Goal: Task Accomplishment & Management: Manage account settings

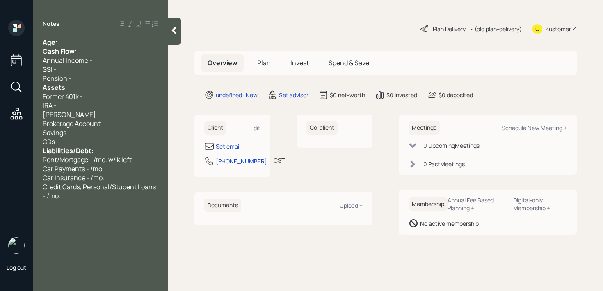
click at [83, 43] on div "Age:" at bounding box center [101, 42] width 116 height 9
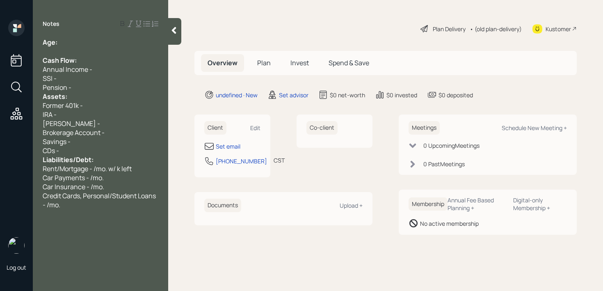
click at [85, 89] on div "Pension -" at bounding box center [101, 87] width 116 height 9
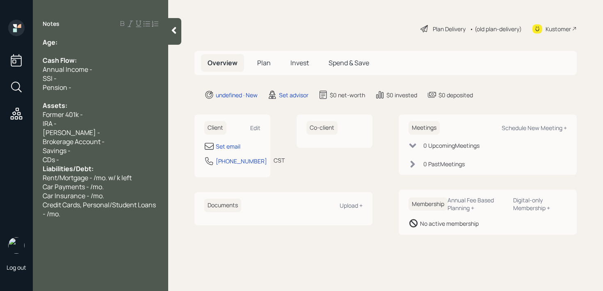
click at [82, 155] on div "CDs -" at bounding box center [101, 159] width 116 height 9
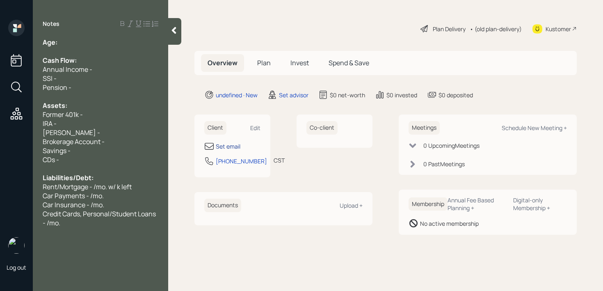
click at [232, 146] on div "Set email" at bounding box center [228, 146] width 25 height 9
select select "America/[GEOGRAPHIC_DATA]"
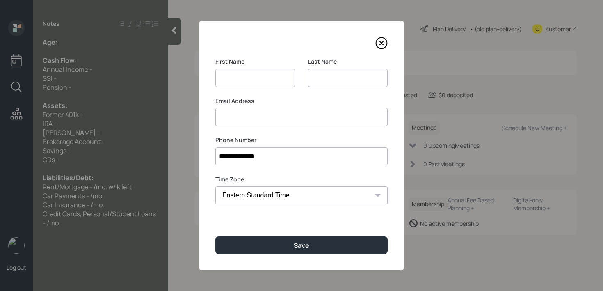
click at [346, 77] on input at bounding box center [348, 78] width 80 height 18
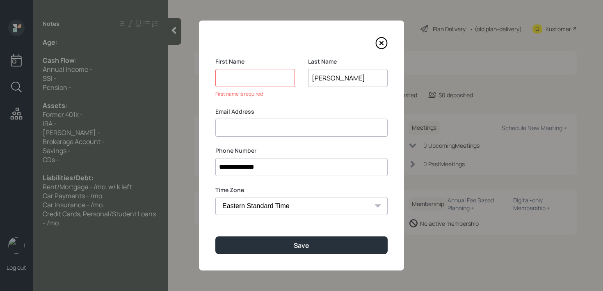
type input "[PERSON_NAME]"
click at [284, 82] on input at bounding box center [255, 78] width 80 height 18
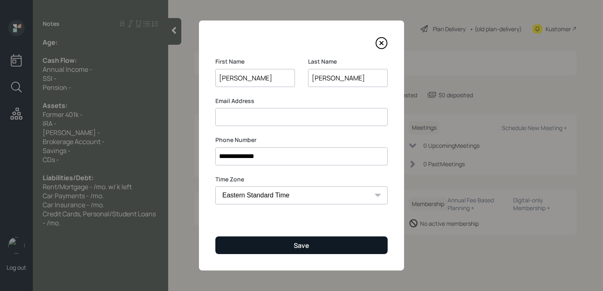
type input "[PERSON_NAME]"
click at [269, 252] on button "Save" at bounding box center [301, 245] width 172 height 18
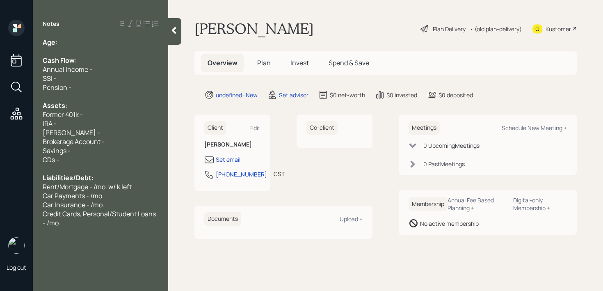
click at [127, 66] on div "Annual Income -" at bounding box center [101, 69] width 116 height 9
click at [115, 45] on div "Age:" at bounding box center [101, 42] width 116 height 9
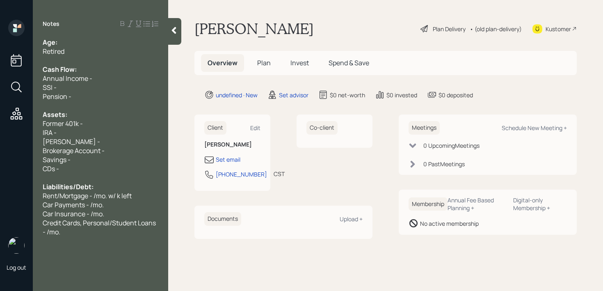
click at [80, 42] on div "Age:" at bounding box center [101, 42] width 116 height 9
click at [72, 90] on div "SSI -" at bounding box center [101, 87] width 116 height 9
drag, startPoint x: 69, startPoint y: 40, endPoint x: 59, endPoint y: 40, distance: 9.4
click at [59, 40] on div "Age: [DEMOGRAPHIC_DATA]" at bounding box center [101, 42] width 116 height 9
click at [72, 51] on div "Retired" at bounding box center [101, 51] width 116 height 9
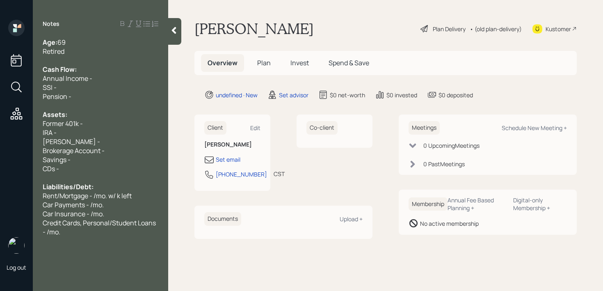
click at [55, 124] on span "Former 401k -" at bounding box center [63, 123] width 40 height 9
click at [57, 131] on div "IRA -" at bounding box center [101, 132] width 116 height 9
drag, startPoint x: 64, startPoint y: 121, endPoint x: 25, endPoint y: 121, distance: 39.3
click at [31, 121] on div "Log out Notes Age: [DEMOGRAPHIC_DATA] Retired Cash Flow: Annual Income - SSI - …" at bounding box center [301, 145] width 603 height 291
click at [96, 146] on span "Brokerage Account -" at bounding box center [74, 150] width 62 height 9
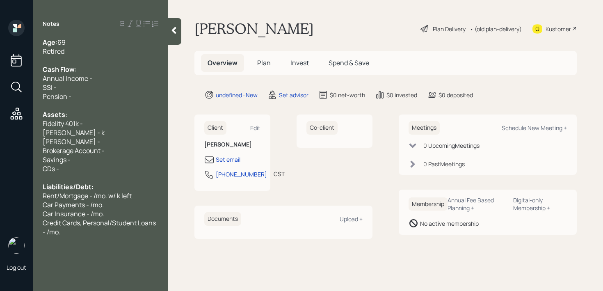
click at [111, 121] on div "Fidelity 401k -" at bounding box center [101, 123] width 116 height 9
click at [107, 115] on div "Assets:" at bounding box center [101, 114] width 116 height 9
click at [106, 118] on div "Assets:" at bounding box center [101, 114] width 116 height 9
click at [105, 119] on div "Fidelity 401k -" at bounding box center [101, 123] width 116 height 9
click at [105, 125] on div "Fidelity 401k -" at bounding box center [101, 123] width 116 height 9
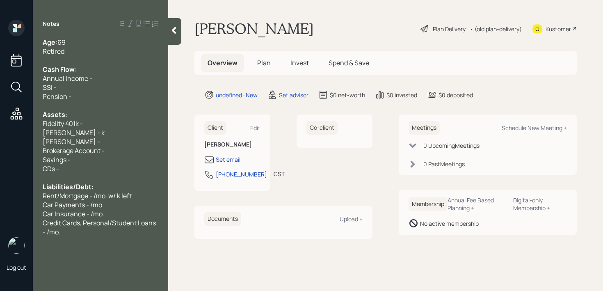
click at [106, 138] on div "[PERSON_NAME] -" at bounding box center [101, 141] width 116 height 9
click at [106, 137] on div "[PERSON_NAME] -" at bounding box center [101, 141] width 116 height 9
click at [114, 130] on div "[PERSON_NAME] - k" at bounding box center [101, 132] width 116 height 9
click at [88, 125] on div "Fidelity 401k -" at bounding box center [101, 123] width 116 height 9
drag, startPoint x: 93, startPoint y: 125, endPoint x: 4, endPoint y: 125, distance: 89.8
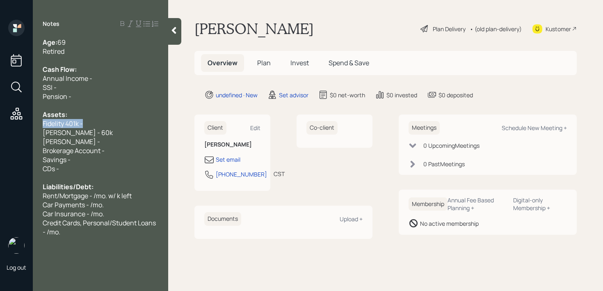
click at [8, 125] on div "Log out Notes Age: [DEMOGRAPHIC_DATA] Retired Cash Flow: Annual Income - SSI - …" at bounding box center [301, 145] width 603 height 291
click at [93, 115] on div "Assets:" at bounding box center [101, 114] width 116 height 9
click at [93, 123] on div "Fidelity 401k -" at bounding box center [101, 123] width 116 height 9
click at [111, 126] on span "Fidelity Current 401k - k" at bounding box center [78, 123] width 70 height 9
click at [110, 125] on span "Fidelity Current 401k - k" at bounding box center [78, 123] width 70 height 9
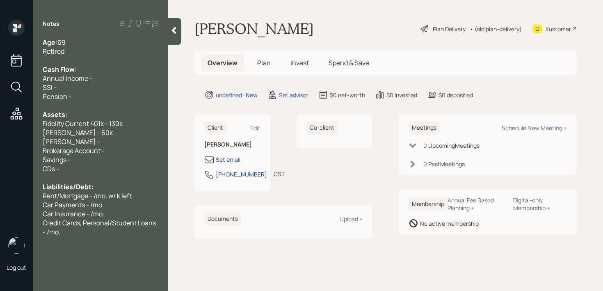
click at [91, 129] on span "[PERSON_NAME] - 60k" at bounding box center [78, 132] width 70 height 9
click at [93, 107] on div at bounding box center [101, 105] width 116 height 9
click at [95, 90] on div "SSI -" at bounding box center [101, 87] width 116 height 9
click at [95, 88] on div "SSI -" at bounding box center [101, 87] width 116 height 9
drag, startPoint x: 92, startPoint y: 89, endPoint x: 44, endPoint y: 89, distance: 48.4
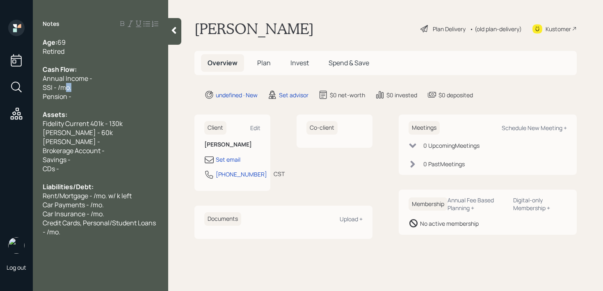
click at [53, 89] on div "SSI - /mo." at bounding box center [101, 87] width 116 height 9
click at [81, 87] on div "SSI - /mo." at bounding box center [101, 87] width 116 height 9
drag, startPoint x: 81, startPoint y: 87, endPoint x: 0, endPoint y: 87, distance: 80.7
click at [0, 87] on div "Log out Notes Age: [DEMOGRAPHIC_DATA] Retired Cash Flow: Annual Income - SSI - …" at bounding box center [301, 145] width 603 height 291
click at [45, 49] on span "Retired" at bounding box center [54, 51] width 22 height 9
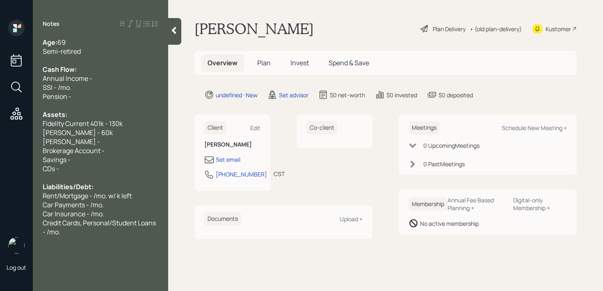
click at [57, 86] on span "SSI - /mo." at bounding box center [57, 87] width 29 height 9
click at [91, 77] on span "Annual Income -" at bounding box center [68, 78] width 50 height 9
click at [98, 132] on div "[PERSON_NAME] - 60k" at bounding box center [101, 132] width 116 height 9
click at [102, 160] on div "Savings -" at bounding box center [101, 159] width 116 height 9
click at [118, 146] on div "Brokerage Account -" at bounding box center [101, 150] width 116 height 9
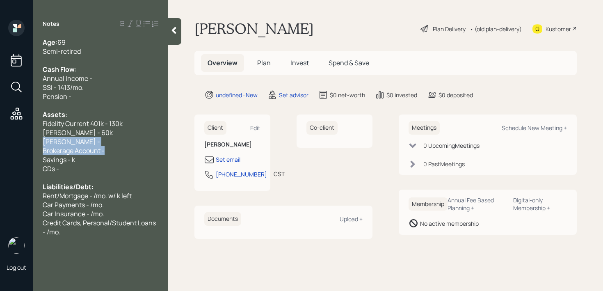
drag, startPoint x: 118, startPoint y: 146, endPoint x: 25, endPoint y: 139, distance: 93.3
click at [25, 139] on div "Log out Notes Age: [DEMOGRAPHIC_DATA] Semi-retired Cash Flow: Annual Income - S…" at bounding box center [301, 145] width 603 height 291
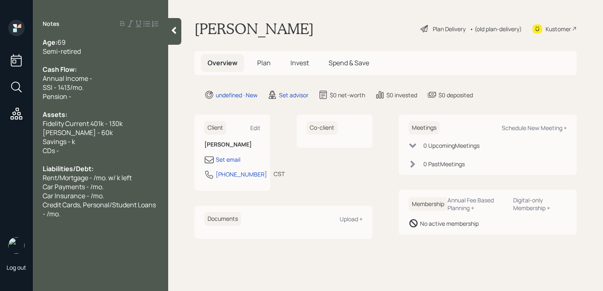
click at [73, 143] on span "Savings - k" at bounding box center [59, 141] width 32 height 9
click at [102, 154] on div "CDs -" at bounding box center [101, 150] width 116 height 9
drag, startPoint x: 107, startPoint y: 153, endPoint x: 0, endPoint y: 153, distance: 107.0
click at [0, 153] on div "Log out Notes Age: [DEMOGRAPHIC_DATA] Semi-retired Cash Flow: Annual Income - S…" at bounding box center [301, 145] width 603 height 291
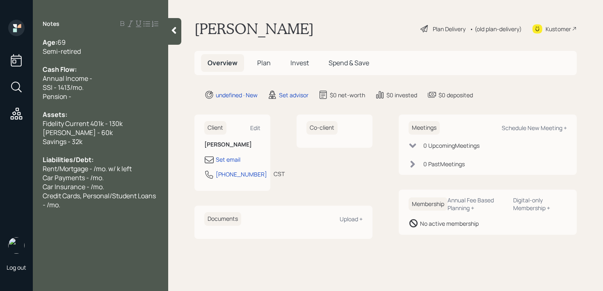
click at [89, 135] on span "[PERSON_NAME] - 60k" at bounding box center [78, 132] width 70 height 9
click at [109, 131] on div "[PERSON_NAME] - 60k" at bounding box center [101, 132] width 116 height 9
click at [50, 205] on span "Credit Cards, Personal/Student Loans - /mo." at bounding box center [100, 200] width 114 height 18
drag, startPoint x: 118, startPoint y: 78, endPoint x: 0, endPoint y: 79, distance: 118.5
click at [0, 79] on div "Log out Notes Age: [DEMOGRAPHIC_DATA] Semi-retired Cash Flow: Annual Income - S…" at bounding box center [301, 145] width 603 height 291
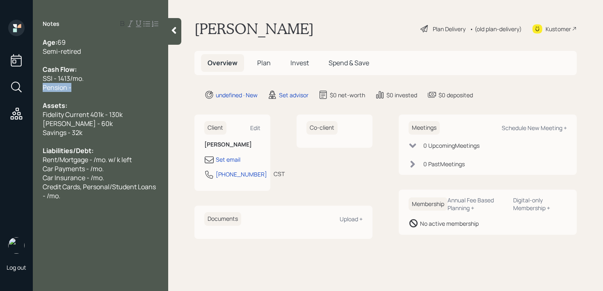
drag, startPoint x: 76, startPoint y: 86, endPoint x: 0, endPoint y: 86, distance: 75.8
click at [0, 86] on div "Log out Notes Age: [DEMOGRAPHIC_DATA] Semi-retired Cash Flow: SSI - 1413/mo. Pe…" at bounding box center [301, 145] width 603 height 291
click at [75, 202] on div "Notes Age: [DEMOGRAPHIC_DATA] Semi-retired Cash Flow: SSI - 1413/mo. Pension - …" at bounding box center [100, 150] width 135 height 261
click at [75, 196] on div "Credit Cards, Personal/Student Loans - /mo." at bounding box center [101, 191] width 116 height 18
click at [101, 153] on div "Liabilities/Debt:" at bounding box center [101, 150] width 116 height 9
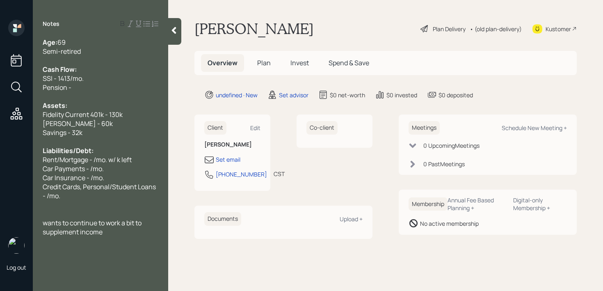
click at [101, 177] on span "Car Insurance - /mo." at bounding box center [73, 177] width 61 height 9
click at [118, 170] on div "Car Payments - /mo." at bounding box center [101, 168] width 116 height 9
click at [91, 189] on span "Credit Cards, Personal/Student Loans - /mo." at bounding box center [100, 191] width 114 height 18
click at [96, 172] on span "Car Payments - /mo." at bounding box center [73, 168] width 61 height 9
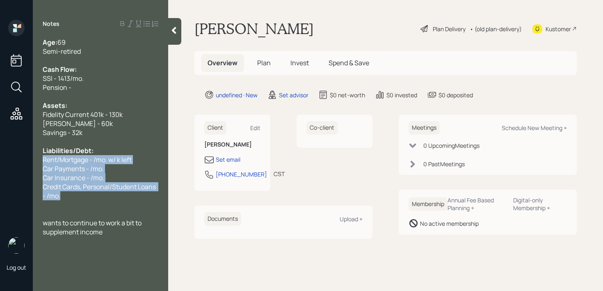
drag, startPoint x: 82, startPoint y: 193, endPoint x: 29, endPoint y: 163, distance: 60.8
click at [29, 163] on div "Log out Notes Age: [DEMOGRAPHIC_DATA] Semi-retired Cash Flow: SSI - 1413/mo. Pe…" at bounding box center [301, 145] width 603 height 291
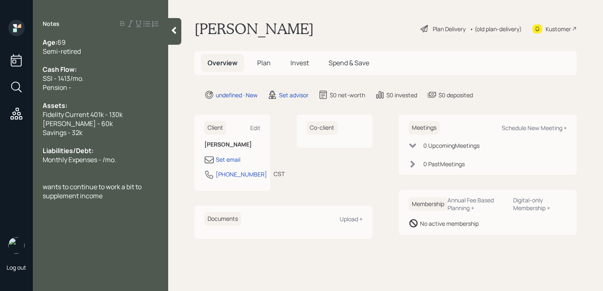
drag, startPoint x: 105, startPoint y: 159, endPoint x: 128, endPoint y: 158, distance: 23.0
click at [105, 159] on span "Monthly Expenses - /mo." at bounding box center [79, 159] width 73 height 9
click at [43, 161] on span "Monthly Expenses - /mo." at bounding box center [79, 159] width 73 height 9
click at [119, 157] on span "Total Monthly Expenses - /mo." at bounding box center [88, 159] width 90 height 9
click at [106, 128] on div "Savings - 32k" at bounding box center [101, 132] width 116 height 9
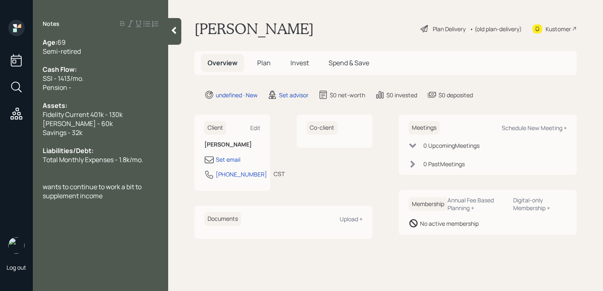
click at [106, 160] on span "Total Monthly Expenses - 1.8k/mo." at bounding box center [93, 159] width 100 height 9
click at [148, 167] on div at bounding box center [101, 168] width 116 height 9
click at [120, 43] on div "Age: [DEMOGRAPHIC_DATA]" at bounding box center [101, 42] width 116 height 9
click at [118, 54] on div "Semi-retired" at bounding box center [101, 51] width 116 height 9
click at [141, 156] on span "Total Monthly Expenses - 1.8k/mo." at bounding box center [93, 159] width 100 height 9
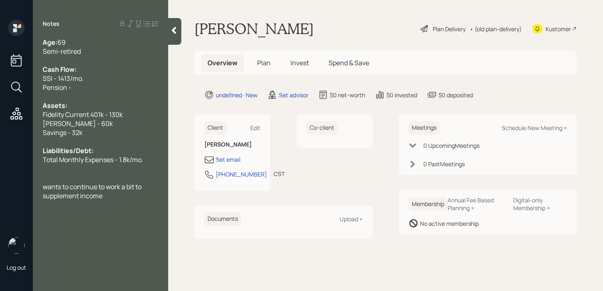
click at [162, 188] on div "Age: [DEMOGRAPHIC_DATA] Semi-retired Cash Flow: SSI - 1413/mo. Pension - Assets…" at bounding box center [100, 119] width 135 height 162
click at [136, 69] on div "Cash Flow:" at bounding box center [101, 69] width 116 height 9
click at [136, 42] on div "Age: [DEMOGRAPHIC_DATA]" at bounding box center [101, 42] width 116 height 9
click at [135, 56] on div at bounding box center [101, 60] width 116 height 9
click at [125, 55] on div "Semi-retired" at bounding box center [101, 51] width 116 height 9
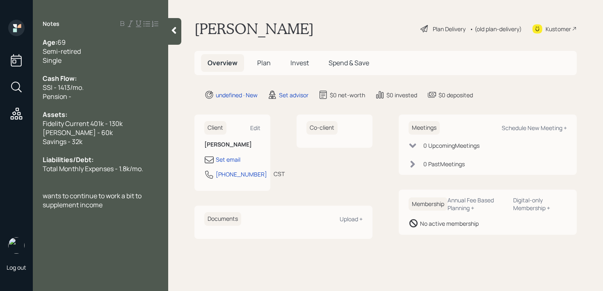
click at [113, 85] on div "SSI - 1413/mo." at bounding box center [101, 87] width 116 height 9
click at [108, 95] on div "Pension -" at bounding box center [101, 96] width 116 height 9
drag, startPoint x: 108, startPoint y: 95, endPoint x: 0, endPoint y: 95, distance: 108.2
click at [0, 95] on div "Log out Notes Age: [DEMOGRAPHIC_DATA] Semi-retired Single Cash Flow: SSI - 1413…" at bounding box center [301, 145] width 603 height 291
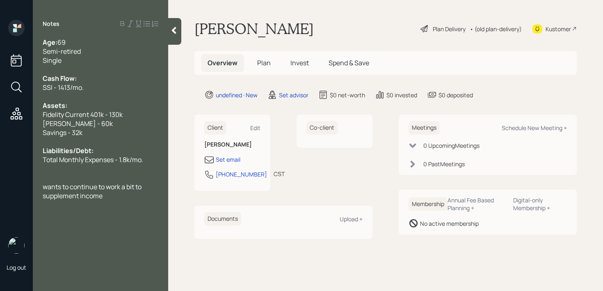
click at [112, 86] on div "SSI - 1413/mo." at bounding box center [101, 87] width 116 height 9
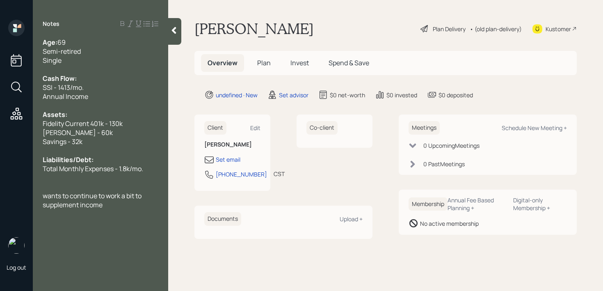
click at [127, 93] on div "Annual Income" at bounding box center [101, 96] width 116 height 9
click at [127, 95] on div "Annual Income" at bounding box center [101, 96] width 116 height 9
drag, startPoint x: 124, startPoint y: 100, endPoint x: 24, endPoint y: 100, distance: 99.6
click at [24, 100] on div "Log out Notes Age: [DEMOGRAPHIC_DATA] Semi-retired Single Cash Flow: SSI - 1413…" at bounding box center [301, 145] width 603 height 291
click at [64, 62] on div "Single" at bounding box center [101, 60] width 116 height 9
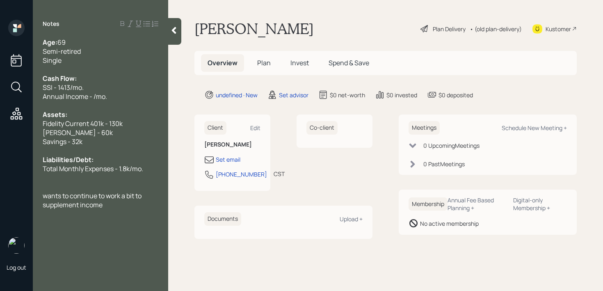
click at [89, 52] on div "Semi-retired" at bounding box center [101, 51] width 116 height 9
drag, startPoint x: 90, startPoint y: 99, endPoint x: 99, endPoint y: 98, distance: 9.2
click at [91, 99] on span "Annual Income - /mo." at bounding box center [75, 96] width 64 height 9
drag, startPoint x: 50, startPoint y: 98, endPoint x: 36, endPoint y: 96, distance: 14.9
click at [36, 96] on div "Age: [DEMOGRAPHIC_DATA] Semi-retired Single Cash Flow: SSI - 1413/mo. Annual In…" at bounding box center [100, 123] width 135 height 171
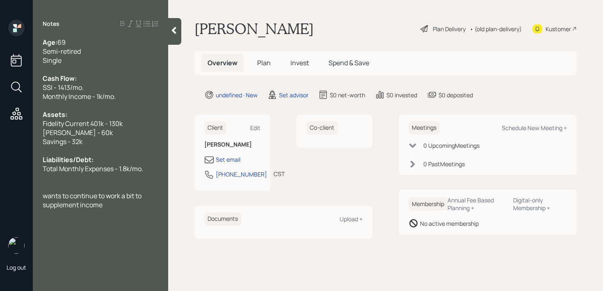
click at [50, 103] on div at bounding box center [101, 105] width 116 height 9
click at [70, 97] on span "Monthly Income - 1k/mo." at bounding box center [79, 96] width 73 height 9
click at [173, 39] on div at bounding box center [174, 31] width 13 height 27
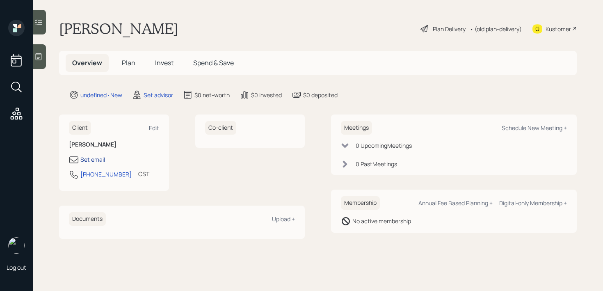
click at [101, 161] on div "Set email" at bounding box center [92, 159] width 25 height 9
select select "America/[GEOGRAPHIC_DATA]"
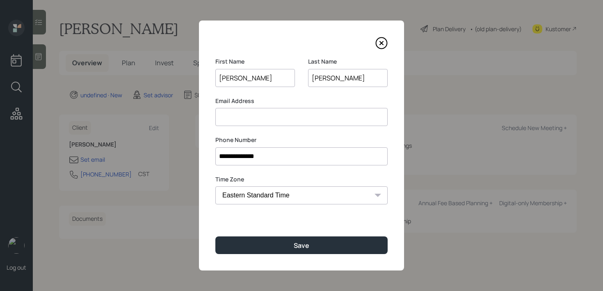
click at [253, 115] on input at bounding box center [301, 117] width 172 height 18
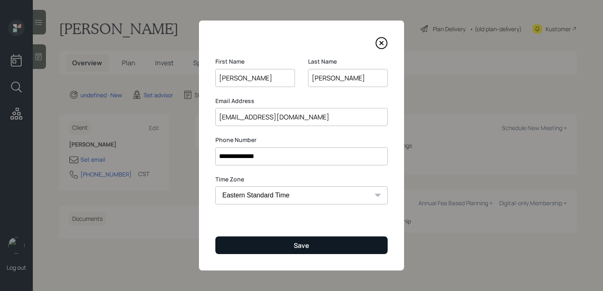
type input "[EMAIL_ADDRESS][DOMAIN_NAME]"
click at [313, 242] on button "Save" at bounding box center [301, 245] width 172 height 18
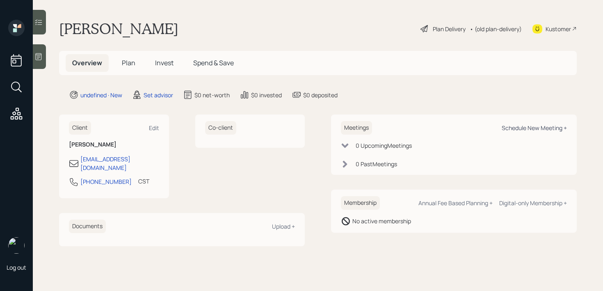
click at [532, 126] on div "Schedule New Meeting +" at bounding box center [533, 128] width 65 height 8
select select "round-[PERSON_NAME]"
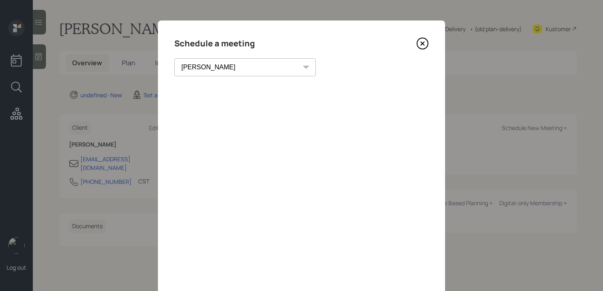
click at [427, 42] on icon at bounding box center [422, 43] width 11 height 11
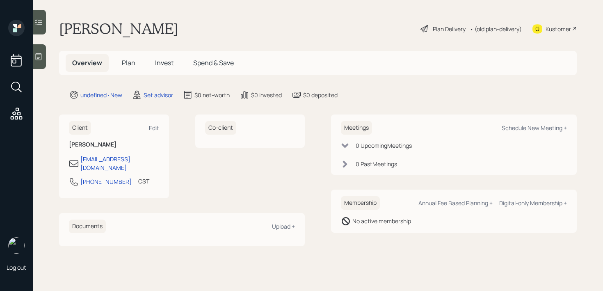
click at [41, 60] on icon at bounding box center [38, 56] width 8 height 8
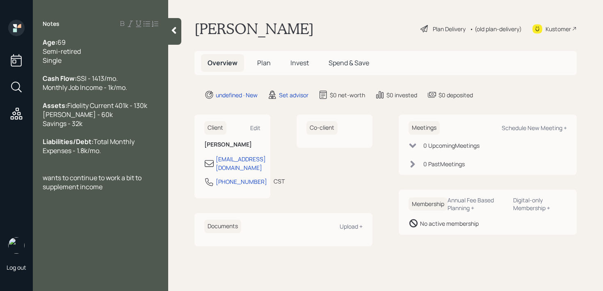
click at [546, 22] on div "Kustomer" at bounding box center [554, 29] width 44 height 18
drag, startPoint x: 115, startPoint y: 137, endPoint x: 0, endPoint y: 137, distance: 115.2
click at [0, 137] on div "Log out Notes Age: [DEMOGRAPHIC_DATA] Semi-retired Single Cash Flow: SSI - 1413…" at bounding box center [301, 145] width 603 height 291
click at [177, 39] on div at bounding box center [174, 31] width 13 height 27
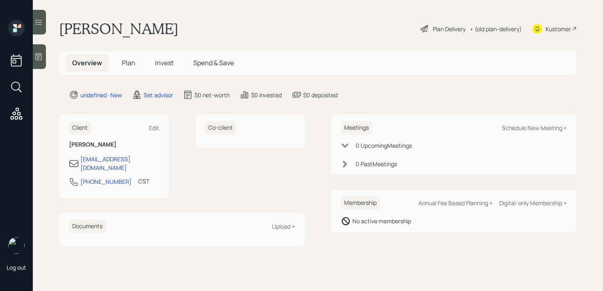
click at [47, 56] on main "[PERSON_NAME] Plan Delivery • (old plan-delivery) Kustomer Overview Plan Invest…" at bounding box center [318, 145] width 570 height 291
click at [43, 56] on div at bounding box center [39, 56] width 13 height 25
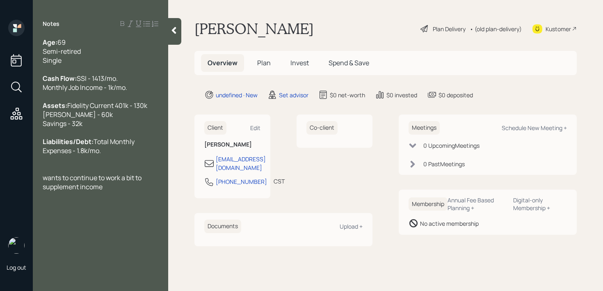
click at [129, 173] on div at bounding box center [101, 168] width 116 height 9
click at [133, 182] on span "wants to continue to work a bit to supplement income" at bounding box center [93, 173] width 100 height 18
click at [121, 182] on div "wants to continue to work to supplement income" at bounding box center [101, 173] width 116 height 18
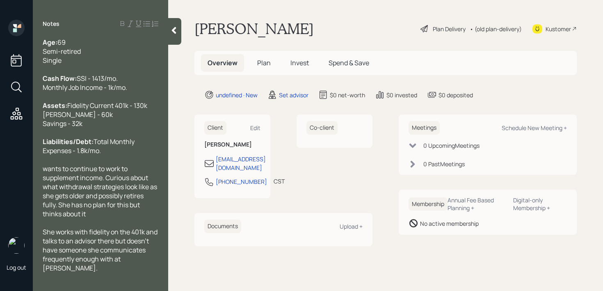
click at [118, 62] on div "Age: [DEMOGRAPHIC_DATA] Semi-retired Single" at bounding box center [101, 51] width 116 height 27
click at [172, 32] on icon at bounding box center [174, 30] width 8 height 8
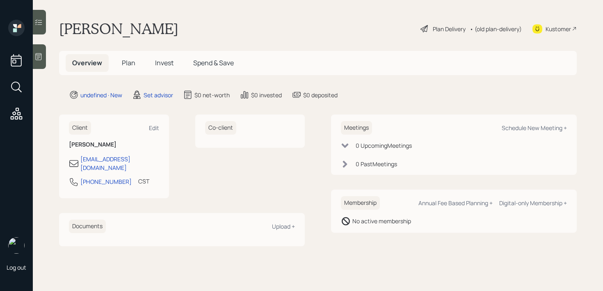
click at [239, 18] on main "[PERSON_NAME] Plan Delivery • (old plan-delivery) Kustomer Overview Plan Invest…" at bounding box center [318, 145] width 570 height 291
